Goal: Task Accomplishment & Management: Manage account settings

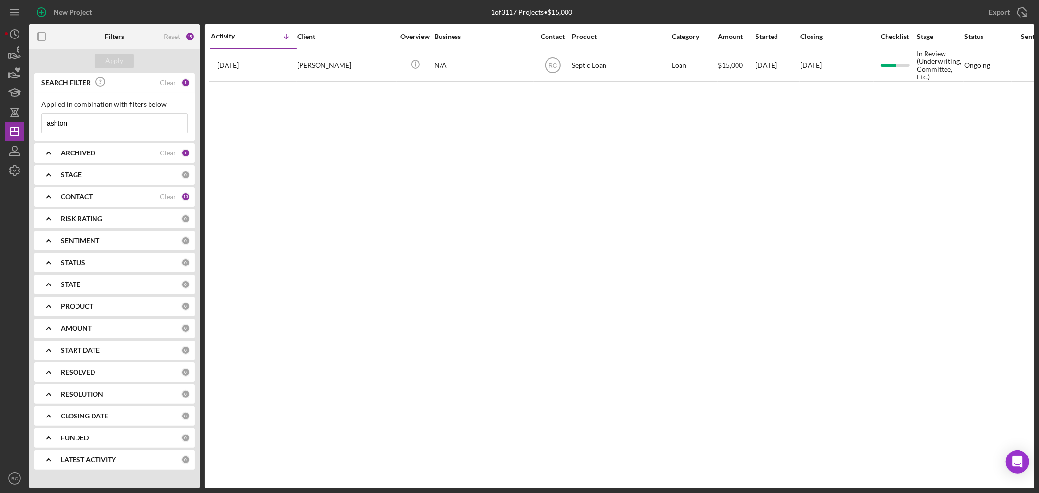
click at [91, 118] on input "ashton" at bounding box center [114, 123] width 145 height 19
drag, startPoint x: 91, startPoint y: 118, endPoint x: 16, endPoint y: 128, distance: 75.7
click at [16, 128] on div "New Project 1 of 3117 Projects • $15,000 ashton Export Icon/Export Filters Rese…" at bounding box center [520, 244] width 1030 height 488
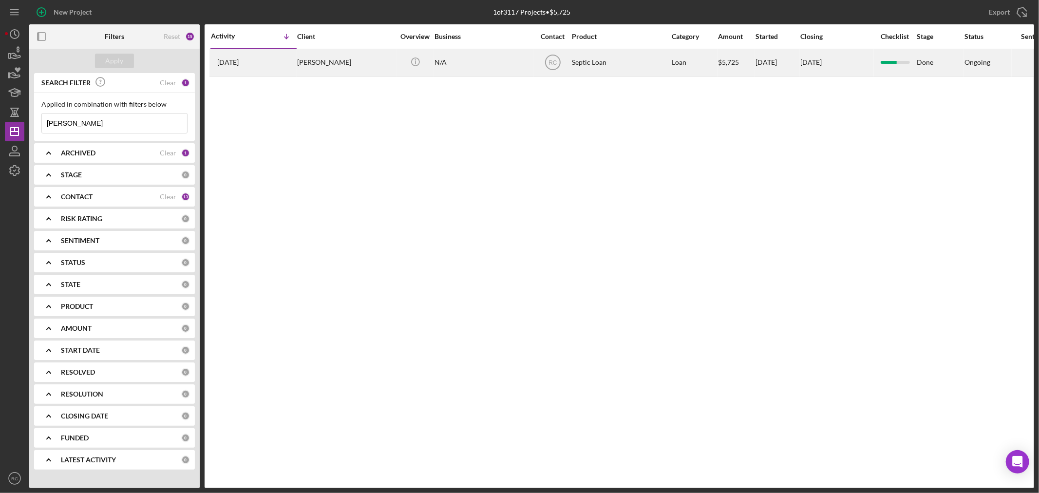
type input "[PERSON_NAME]"
click at [265, 61] on div "[DATE] [PERSON_NAME]" at bounding box center [253, 63] width 85 height 26
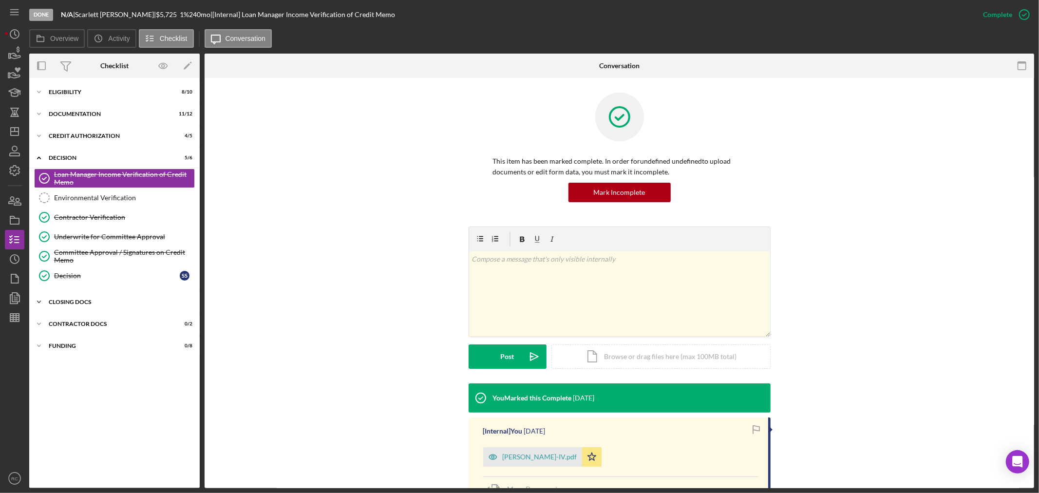
click at [77, 300] on div "CLOSING DOCS" at bounding box center [118, 302] width 139 height 6
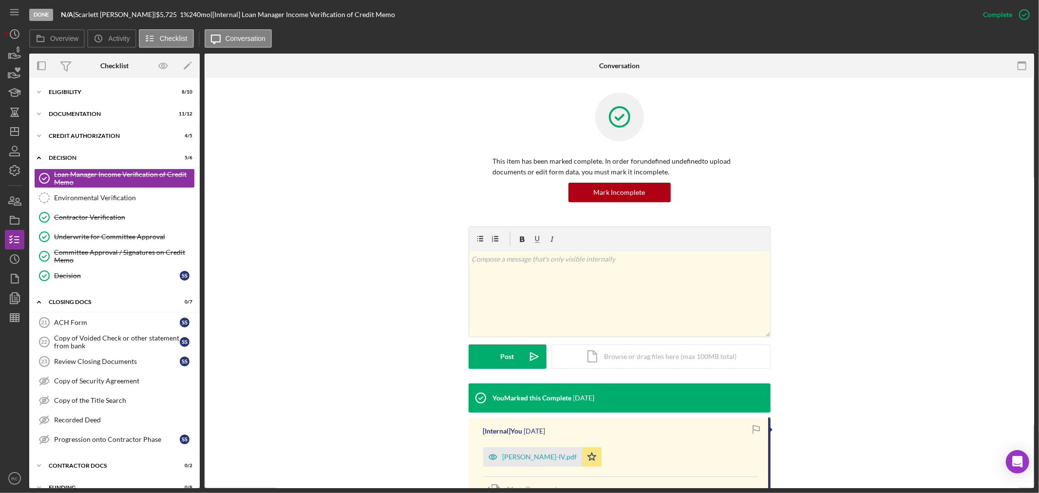
scroll to position [16, 0]
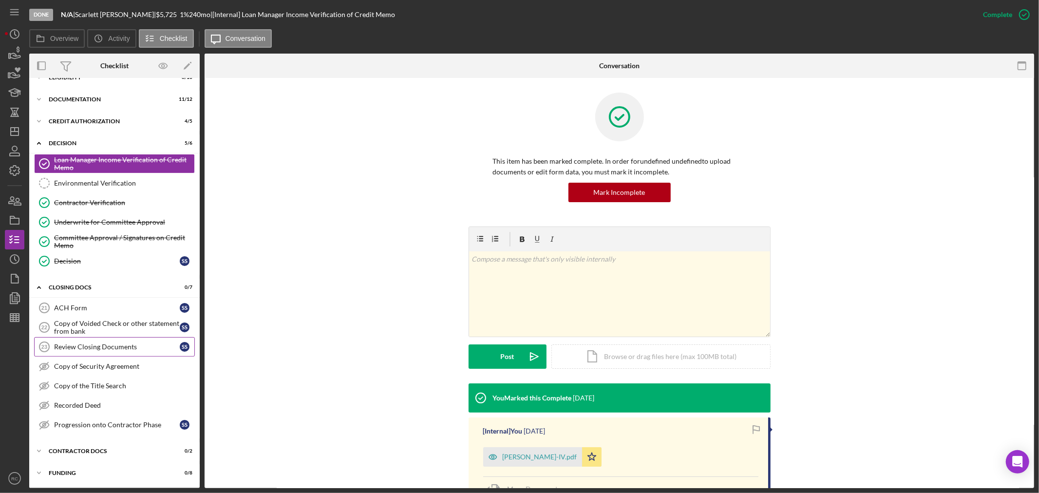
click at [117, 349] on div "Review Closing Documents" at bounding box center [117, 347] width 126 height 8
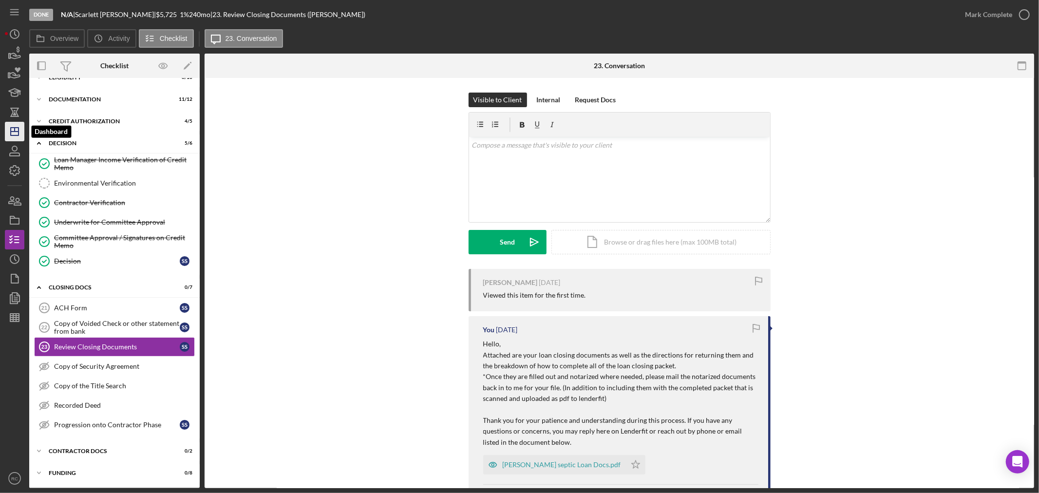
click at [16, 133] on icon "Icon/Dashboard" at bounding box center [14, 131] width 24 height 24
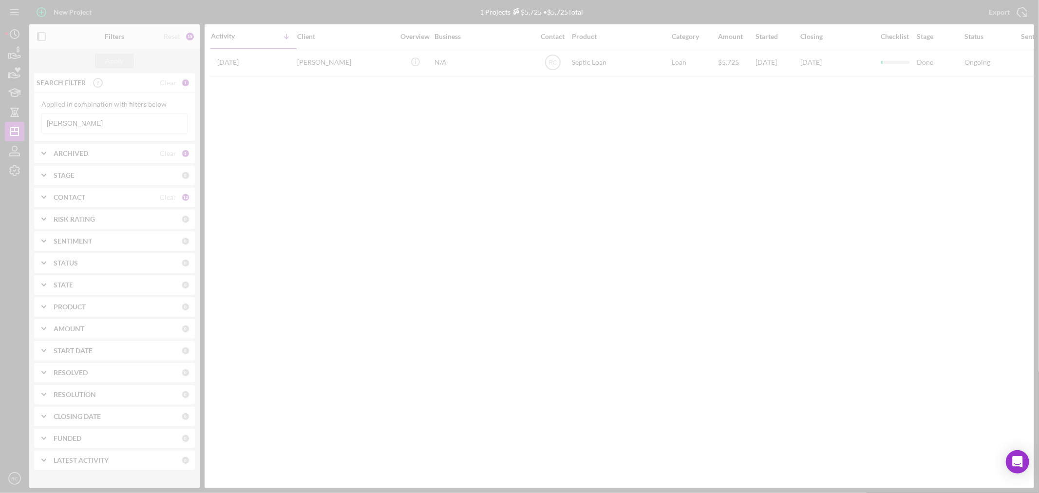
click at [112, 124] on div at bounding box center [519, 246] width 1039 height 493
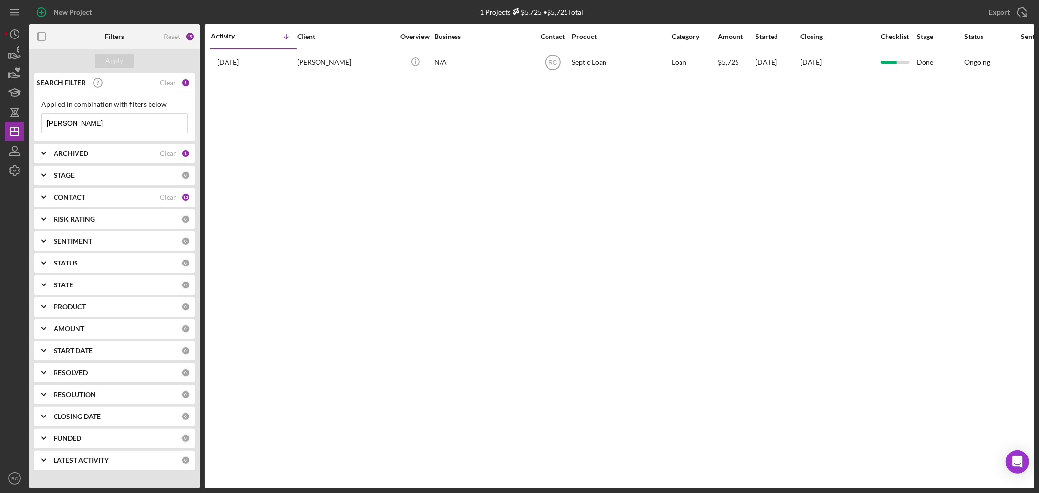
drag, startPoint x: 112, startPoint y: 127, endPoint x: 2, endPoint y: 118, distance: 109.9
click at [2, 118] on div "New Project 1 Projects $5,725 • $5,725 Total skinner Export Icon/Export Filters…" at bounding box center [519, 246] width 1039 height 493
type input "magyar"
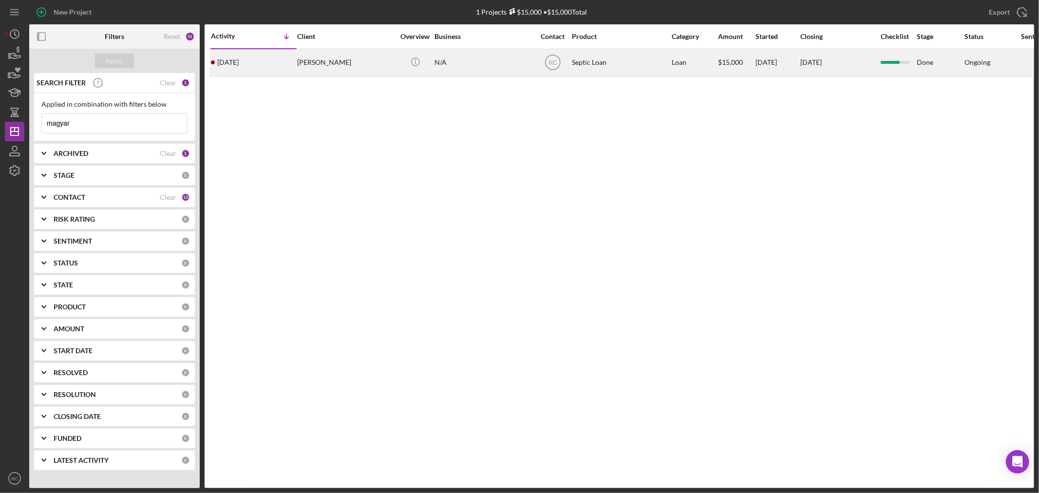
click at [309, 72] on div "Carley Magyar" at bounding box center [345, 63] width 97 height 26
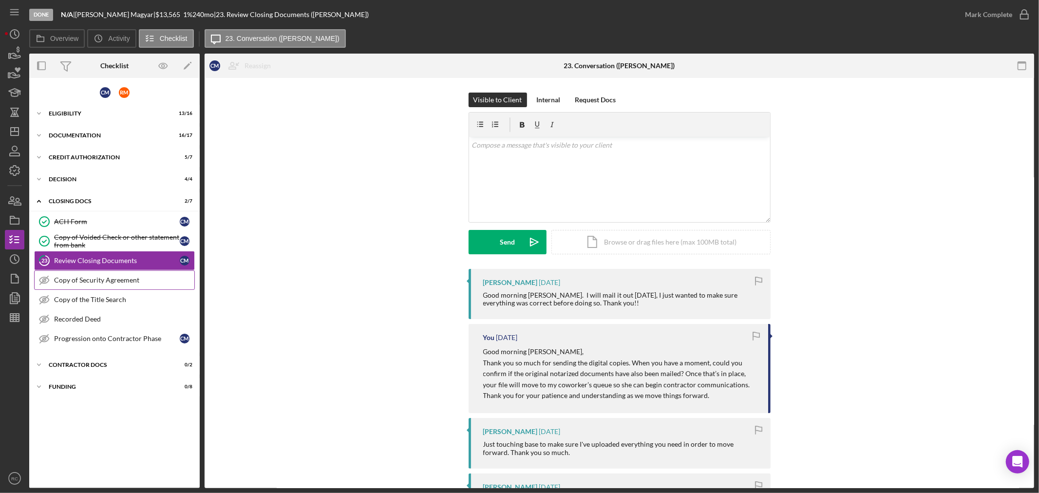
click at [60, 279] on div "Copy of Security Agreement" at bounding box center [124, 280] width 140 height 8
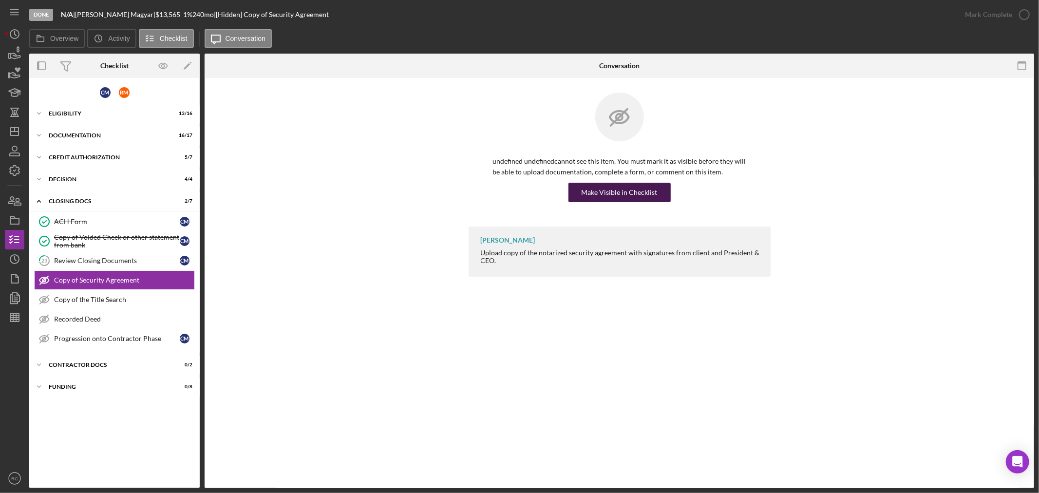
click at [642, 197] on div "Make Visible in Checklist" at bounding box center [620, 192] width 76 height 19
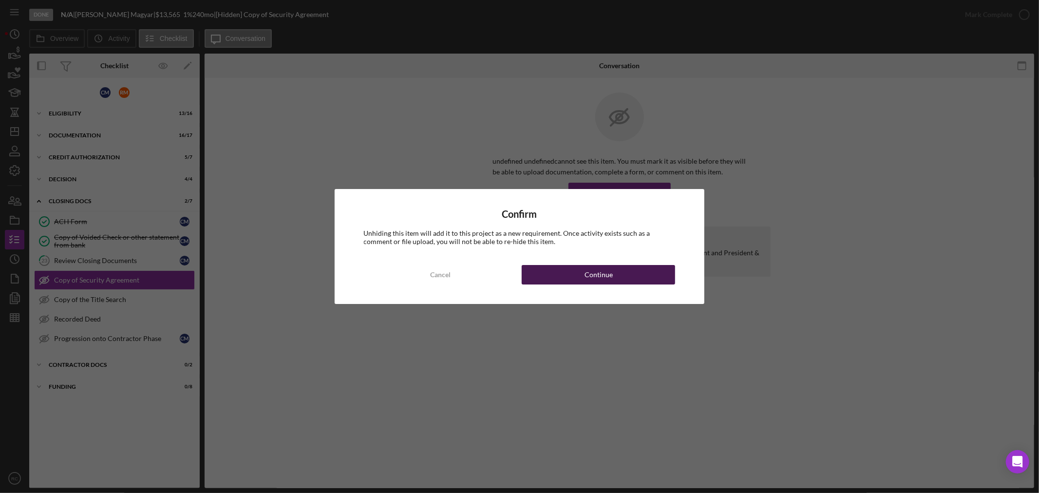
click at [603, 279] on div "Continue" at bounding box center [599, 274] width 28 height 19
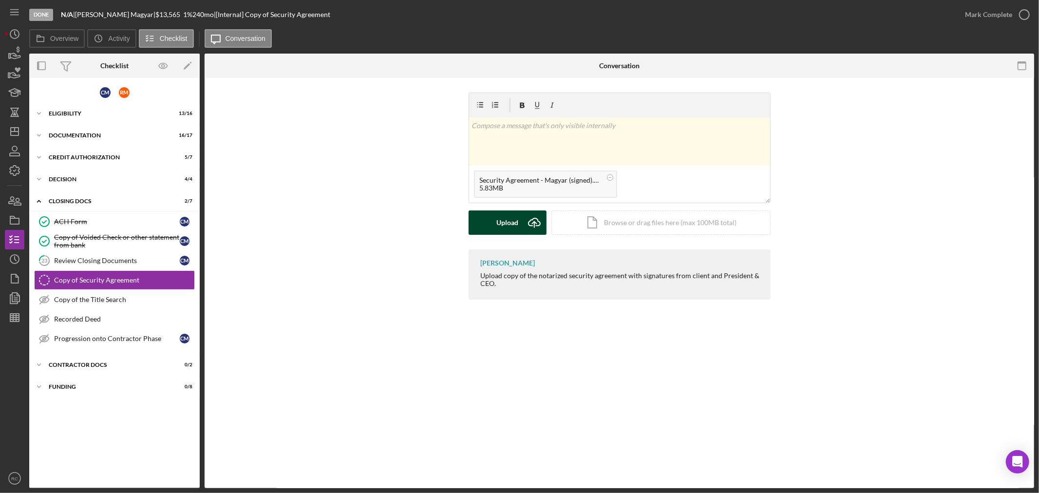
click at [528, 220] on icon "Icon/Upload" at bounding box center [534, 223] width 24 height 24
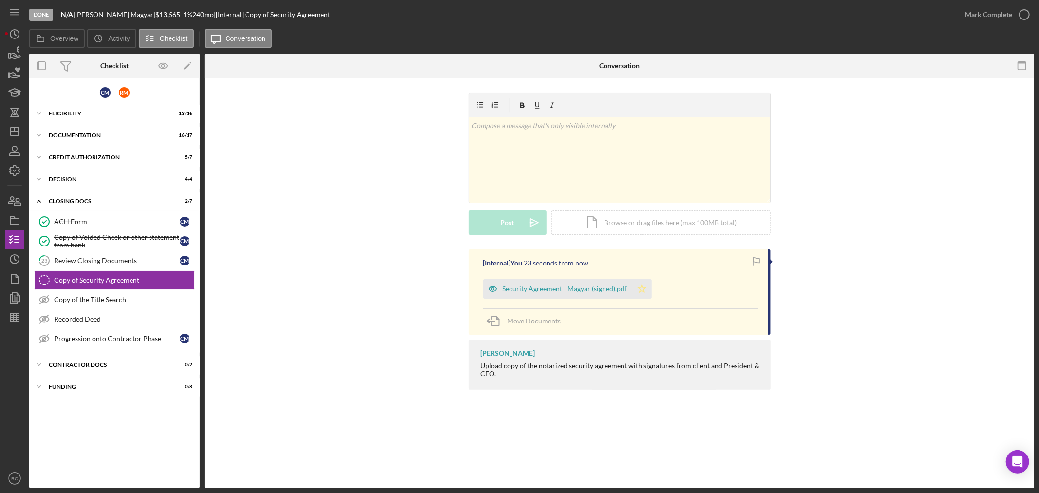
click at [633, 291] on icon "Icon/Star" at bounding box center [641, 288] width 19 height 19
click at [122, 257] on div "Review Closing Documents" at bounding box center [117, 261] width 126 height 8
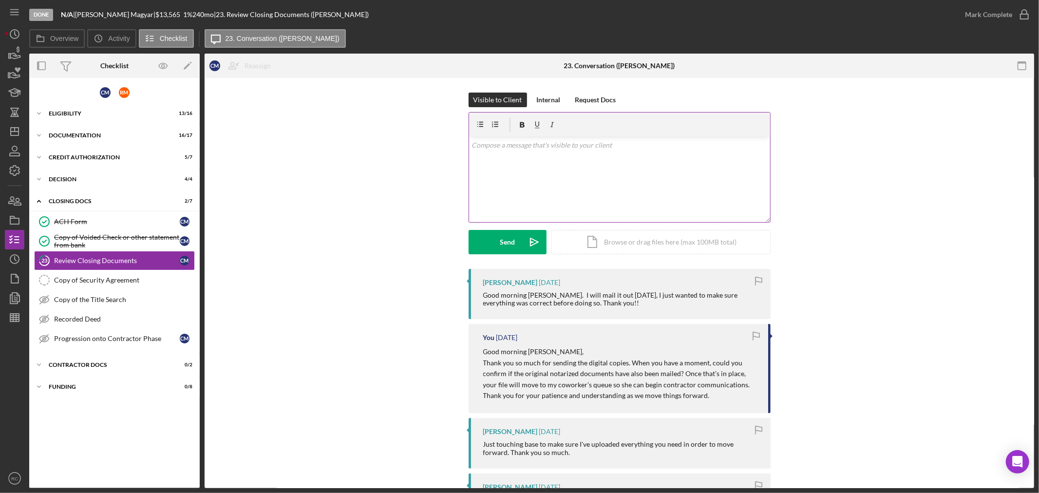
click at [478, 182] on div "v Color teal Color pink Remove color Add row above Add row below Add column bef…" at bounding box center [619, 179] width 301 height 85
